Goal: Book appointment/travel/reservation

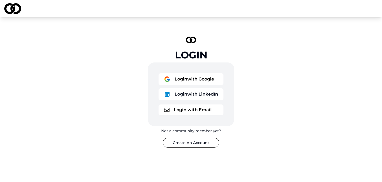
click at [199, 84] on button "Login with Google" at bounding box center [191, 79] width 65 height 12
click at [192, 84] on button "Login with Google" at bounding box center [191, 79] width 65 height 12
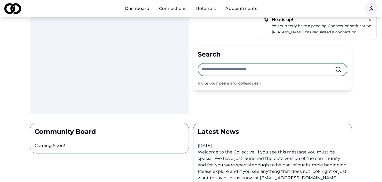
click at [175, 9] on link "Connections" at bounding box center [173, 8] width 36 height 11
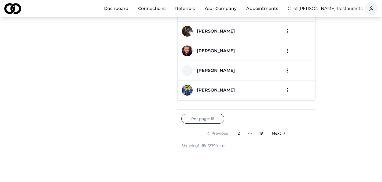
scroll to position [277, 0]
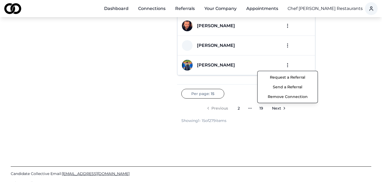
click at [291, 88] on button "Send a Referral" at bounding box center [287, 87] width 57 height 10
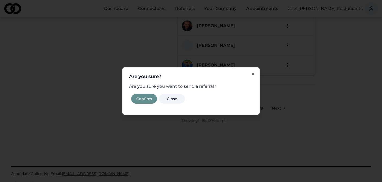
click at [143, 100] on button "Confirm" at bounding box center [144, 99] width 26 height 10
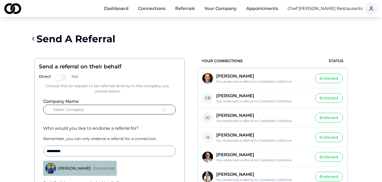
click at [96, 109] on button "Select Company" at bounding box center [109, 109] width 133 height 10
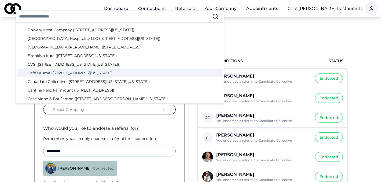
scroll to position [196, 0]
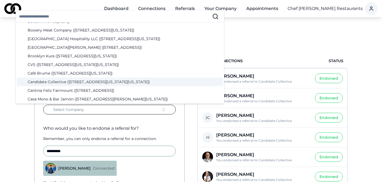
click at [73, 80] on div "Candidate Collective ([STREET_ADDRESS][US_STATE][US_STATE])" at bounding box center [120, 81] width 206 height 9
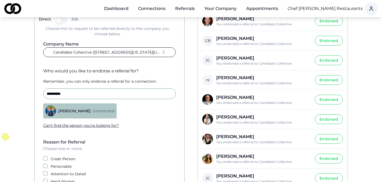
scroll to position [63, 0]
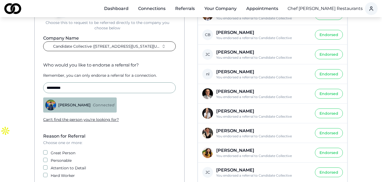
click at [62, 153] on label "Great Person" at bounding box center [63, 152] width 25 height 5
click at [48, 153] on button "Great Person" at bounding box center [45, 152] width 4 height 4
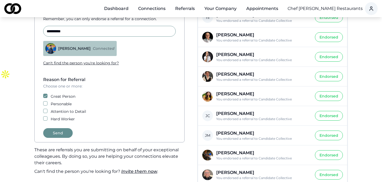
scroll to position [127, 0]
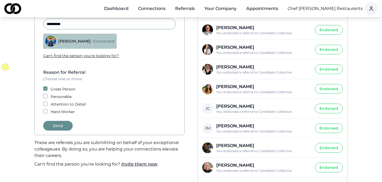
click at [57, 128] on button "Send" at bounding box center [58, 126] width 30 height 10
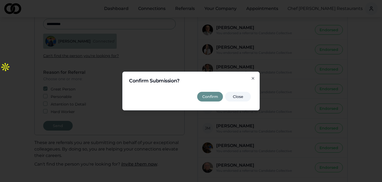
click at [209, 97] on button "Confirm" at bounding box center [210, 97] width 26 height 10
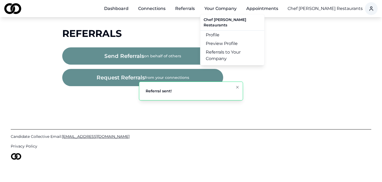
click at [224, 9] on button "Your Company" at bounding box center [220, 8] width 41 height 11
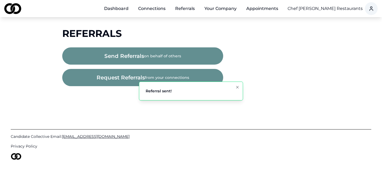
click at [224, 9] on button "Your Company" at bounding box center [220, 8] width 41 height 11
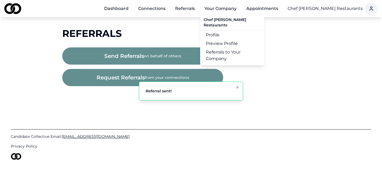
click at [224, 9] on button "Your Company" at bounding box center [220, 8] width 41 height 11
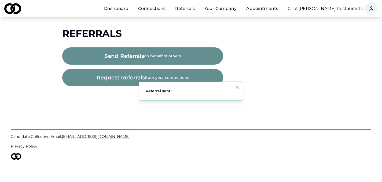
click at [321, 8] on html "Dashboard Connections Referrals Your Company Appointments Chef [PERSON_NAME] Re…" at bounding box center [191, 91] width 382 height 182
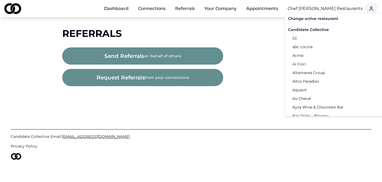
click at [321, 29] on div "Candidate Collective" at bounding box center [341, 29] width 111 height 9
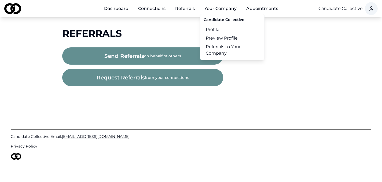
click at [226, 9] on button "Your Company" at bounding box center [220, 8] width 41 height 11
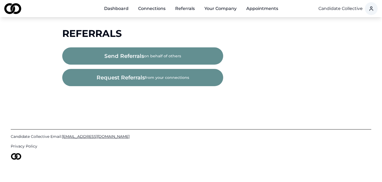
click at [226, 9] on button "Your Company" at bounding box center [220, 8] width 41 height 11
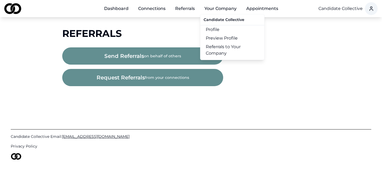
click at [222, 56] on link "Referrals to Your Company" at bounding box center [233, 49] width 64 height 15
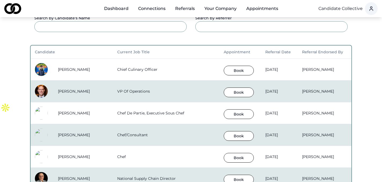
scroll to position [96, 0]
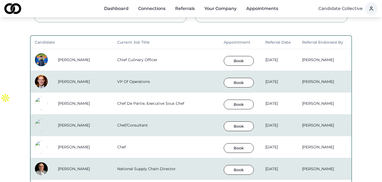
click at [225, 61] on button "Book" at bounding box center [239, 61] width 30 height 10
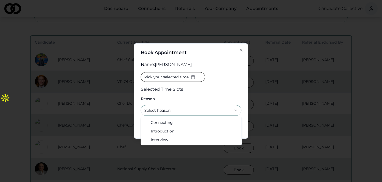
click at [185, 106] on button "Select Reason" at bounding box center [191, 110] width 101 height 11
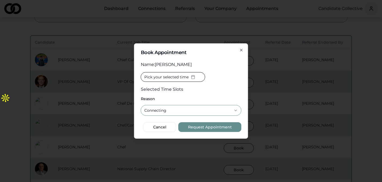
click at [177, 75] on span "Pick your selected time" at bounding box center [166, 76] width 44 height 5
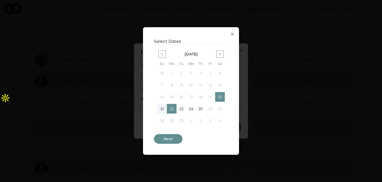
click at [220, 95] on button "20" at bounding box center [220, 97] width 10 height 10
click at [170, 107] on button "22" at bounding box center [172, 109] width 10 height 10
click at [221, 97] on button "20" at bounding box center [220, 97] width 10 height 10
click at [170, 137] on button "Next" at bounding box center [168, 139] width 28 height 10
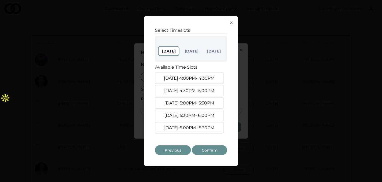
click at [201, 74] on button "[DATE] 4:00PM - 4:30PM" at bounding box center [189, 78] width 69 height 11
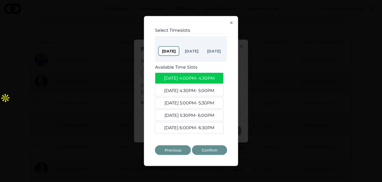
click at [201, 88] on button "[DATE] 4:30PM - 5:00PM" at bounding box center [189, 90] width 69 height 11
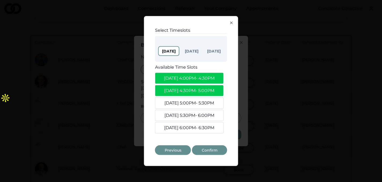
click at [201, 102] on button "[DATE] 5:00PM - 5:30PM" at bounding box center [189, 102] width 69 height 11
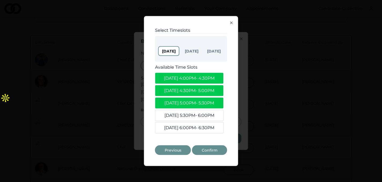
click at [210, 149] on button "Confirm" at bounding box center [209, 150] width 35 height 10
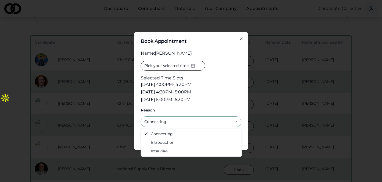
click at [183, 123] on button "Connecting" at bounding box center [191, 121] width 101 height 11
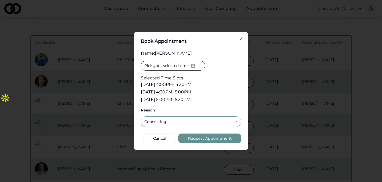
click at [208, 101] on div "Pick your selected time Selected Time Slots [DATE] 4:00PM - 4:30PM [DATE] 4:30P…" at bounding box center [191, 82] width 101 height 43
click at [223, 137] on button "Request Appointment" at bounding box center [210, 138] width 63 height 10
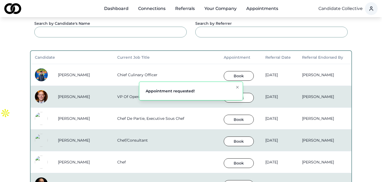
scroll to position [0, 0]
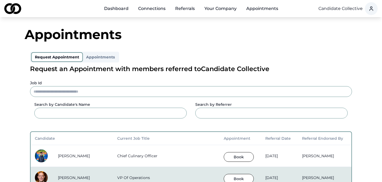
click at [157, 11] on link "Connections" at bounding box center [152, 8] width 36 height 11
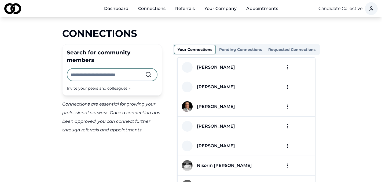
click at [190, 10] on link "Referrals" at bounding box center [185, 8] width 28 height 11
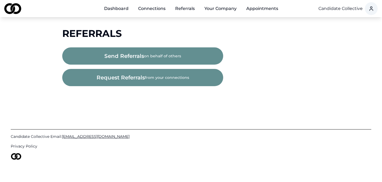
click at [164, 56] on button "send referrals on behalf of others" at bounding box center [142, 55] width 161 height 17
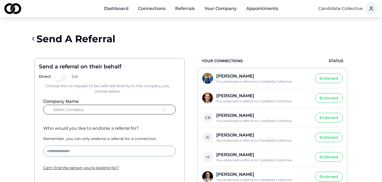
click at [138, 109] on button "Select Company" at bounding box center [109, 109] width 133 height 10
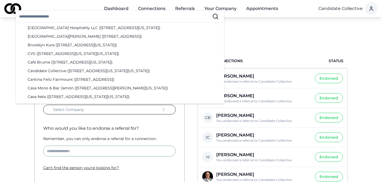
scroll to position [208, 0]
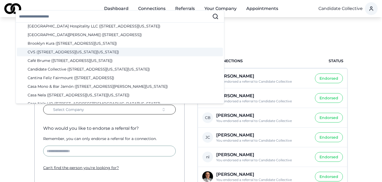
click at [230, 42] on div "Send A Referral" at bounding box center [191, 38] width 322 height 21
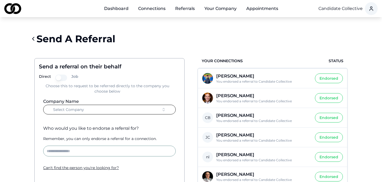
click at [122, 9] on link "Dashboard" at bounding box center [116, 8] width 33 height 11
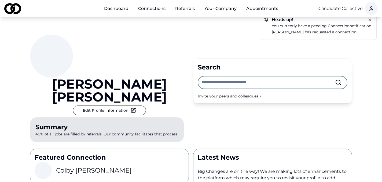
click at [237, 93] on div "Invite your peers and colleagues →" at bounding box center [273, 95] width 150 height 5
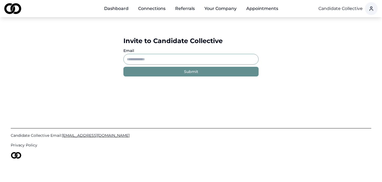
click at [153, 60] on input "Email" at bounding box center [191, 59] width 135 height 11
click at [120, 9] on link "Dashboard" at bounding box center [116, 8] width 33 height 11
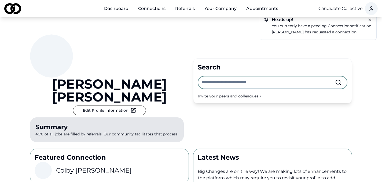
click at [159, 9] on link "Connections" at bounding box center [152, 8] width 36 height 11
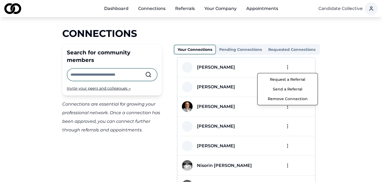
click at [289, 66] on html "Dashboard Connections Referrals Your Company Appointments Candidate Collective …" at bounding box center [191, 91] width 382 height 182
click at [110, 68] on html "Dashboard Connections Referrals Your Company Appointments Candidate Collective …" at bounding box center [191, 91] width 382 height 182
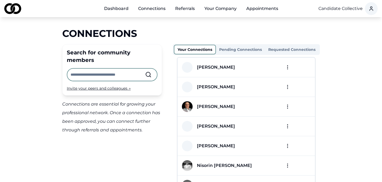
click at [110, 68] on input "text" at bounding box center [108, 74] width 75 height 12
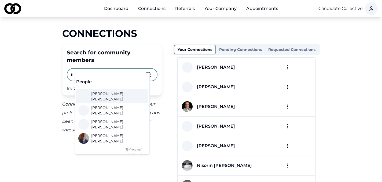
type input "*"
click at [104, 96] on span "[PERSON_NAME]" at bounding box center [117, 96] width 53 height 11
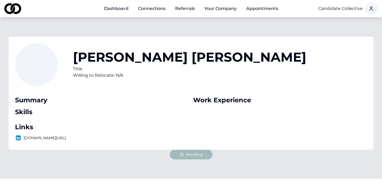
click at [149, 8] on link "Connections" at bounding box center [152, 8] width 36 height 11
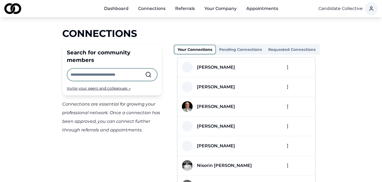
click at [114, 9] on link "Dashboard" at bounding box center [116, 8] width 33 height 11
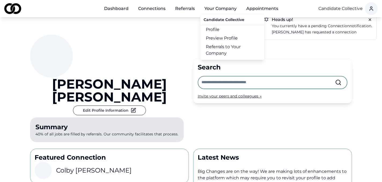
click at [229, 41] on link "Preview Profile" at bounding box center [233, 38] width 64 height 9
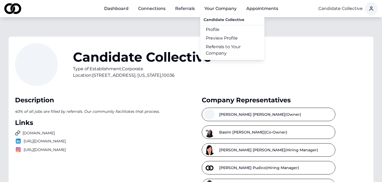
click at [224, 7] on button "Your Company" at bounding box center [220, 8] width 41 height 11
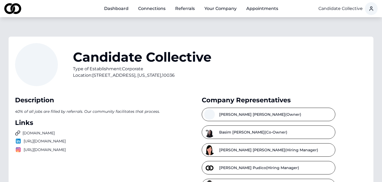
click at [224, 7] on button "Your Company" at bounding box center [220, 8] width 41 height 11
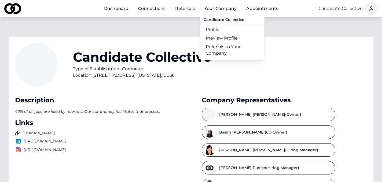
click at [228, 49] on link "Referrals to Your Company" at bounding box center [233, 49] width 64 height 15
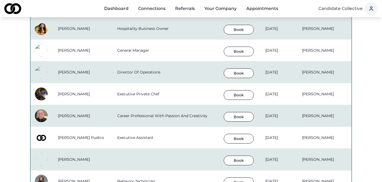
scroll to position [485, 0]
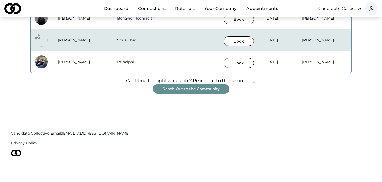
click at [190, 89] on button "Reach Out to the Community" at bounding box center [191, 89] width 77 height 10
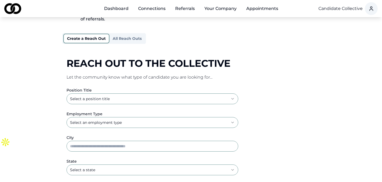
scroll to position [60, 0]
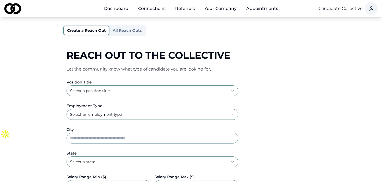
click at [188, 86] on html "**********" at bounding box center [191, 31] width 382 height 182
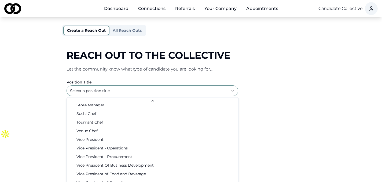
scroll to position [869, 0]
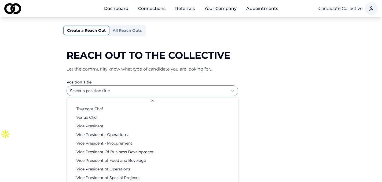
click at [298, 121] on html "**********" at bounding box center [191, 31] width 382 height 182
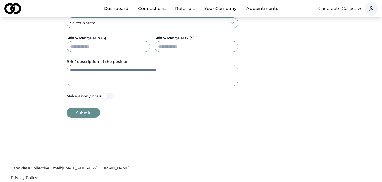
scroll to position [198, 0]
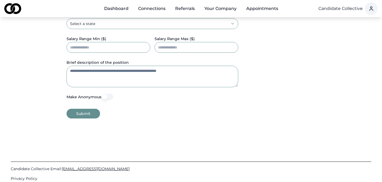
click at [104, 97] on button "Make Anonymous" at bounding box center [108, 96] width 12 height 6
click at [110, 97] on button "Make Anonymous" at bounding box center [108, 96] width 12 height 6
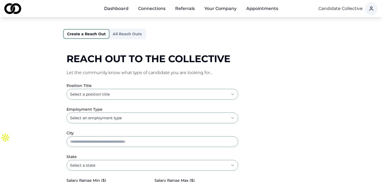
scroll to position [39, 0]
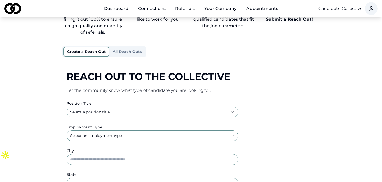
click at [124, 53] on button "All Reach Outs" at bounding box center [127, 51] width 35 height 9
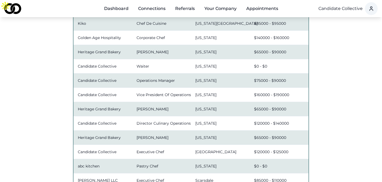
scroll to position [0, 0]
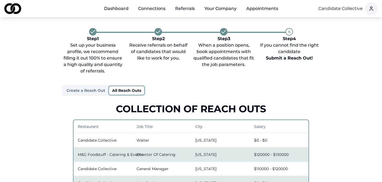
click at [117, 10] on link "Dashboard" at bounding box center [116, 8] width 33 height 11
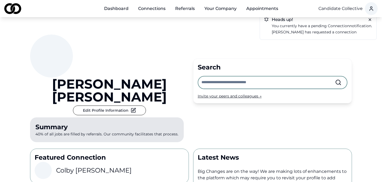
click at [121, 8] on link "Dashboard" at bounding box center [116, 8] width 33 height 11
click at [219, 93] on div "Search Invite your peers and colleagues →" at bounding box center [272, 80] width 159 height 45
click at [227, 93] on div "Invite your peers and colleagues →" at bounding box center [273, 95] width 150 height 5
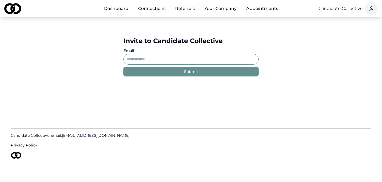
click at [118, 10] on link "Dashboard" at bounding box center [116, 8] width 33 height 11
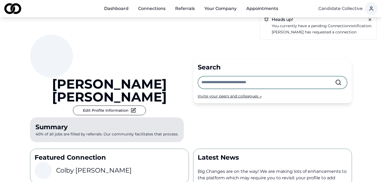
click at [165, 9] on link "Connections" at bounding box center [152, 8] width 36 height 11
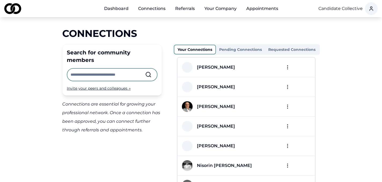
click at [185, 8] on link "Referrals" at bounding box center [185, 8] width 28 height 11
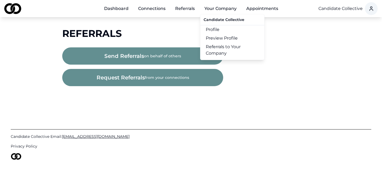
click at [225, 4] on button "Your Company" at bounding box center [220, 8] width 41 height 11
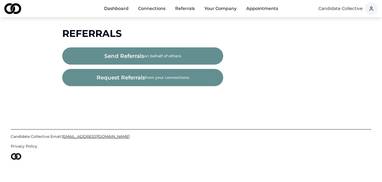
click at [269, 8] on link "Appointments" at bounding box center [262, 8] width 41 height 11
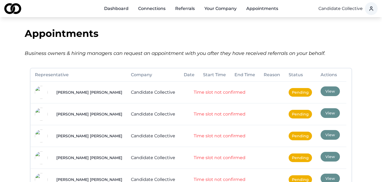
click at [116, 8] on link "Dashboard" at bounding box center [116, 8] width 33 height 11
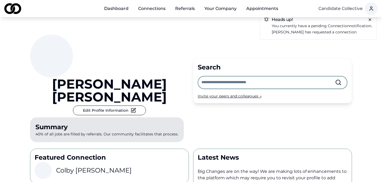
click at [226, 76] on input "text" at bounding box center [269, 82] width 134 height 12
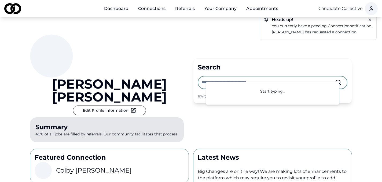
click at [153, 6] on link "Connections" at bounding box center [152, 8] width 36 height 11
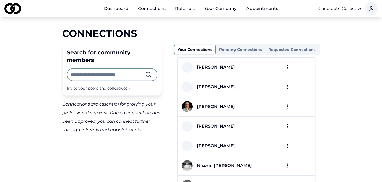
click at [192, 28] on div "Connections" at bounding box center [191, 33] width 258 height 11
click at [124, 11] on link "Dashboard" at bounding box center [116, 8] width 33 height 11
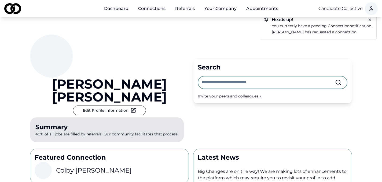
click at [183, 6] on link "Referrals" at bounding box center [185, 8] width 28 height 11
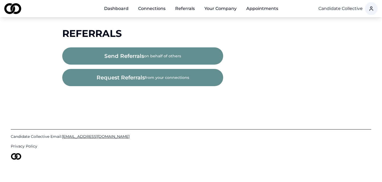
click at [121, 12] on link "Dashboard" at bounding box center [116, 8] width 33 height 11
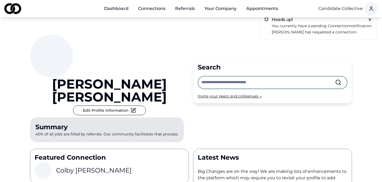
click at [220, 76] on input "text" at bounding box center [269, 82] width 134 height 12
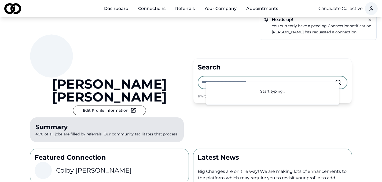
click at [173, 62] on div "[PERSON_NAME] Edit Profile Information Summary 40% of all jobs are filled by re…" at bounding box center [109, 89] width 159 height 110
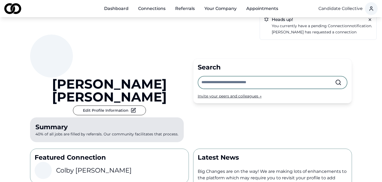
click at [212, 76] on input "text" at bounding box center [269, 82] width 134 height 12
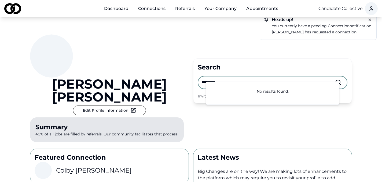
scroll to position [1, 0]
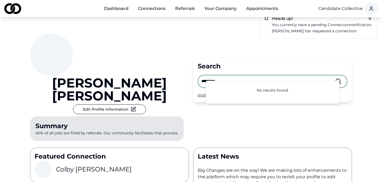
type input "**********"
click at [339, 78] on icon at bounding box center [338, 81] width 6 height 6
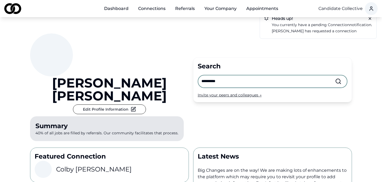
click at [263, 76] on input "**********" at bounding box center [269, 81] width 134 height 12
drag, startPoint x: 263, startPoint y: 76, endPoint x: 193, endPoint y: 69, distance: 70.2
click at [193, 69] on div "**********" at bounding box center [191, 79] width 322 height 127
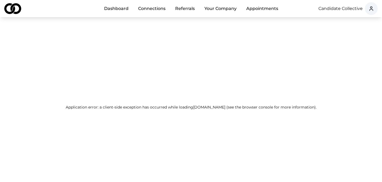
scroll to position [0, 0]
